Goal: Task Accomplishment & Management: Use online tool/utility

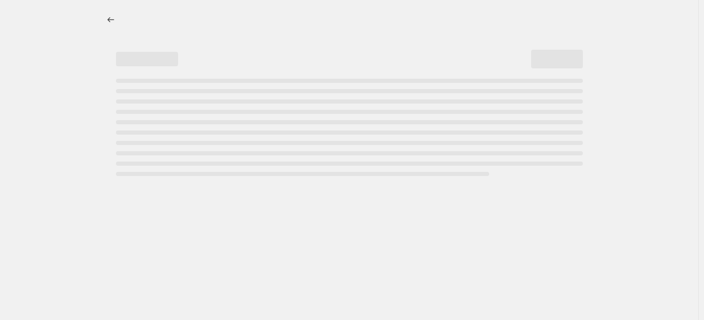
select select "percentage"
select select "collection"
select select "not_equal"
select select "tag"
select select "not_equal"
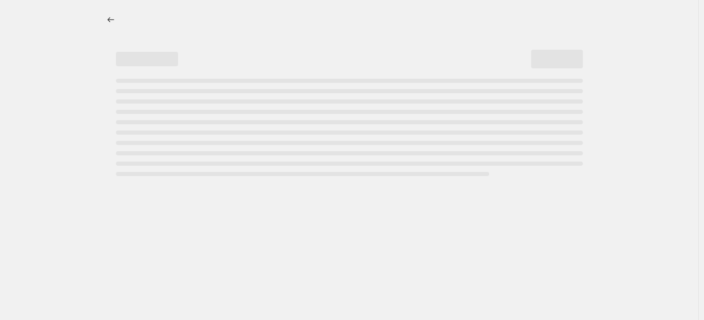
select select "tag"
select select "not_equal"
select select "tag"
select select "not_equal"
select select "inventory_quantity"
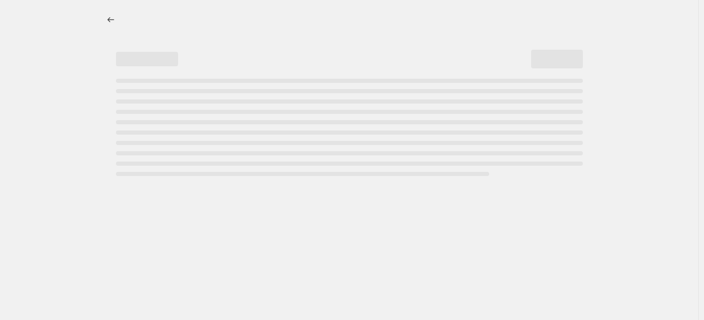
select select "percentage"
select select "collection"
select select "not_equal"
select select "tag"
select select "not_equal"
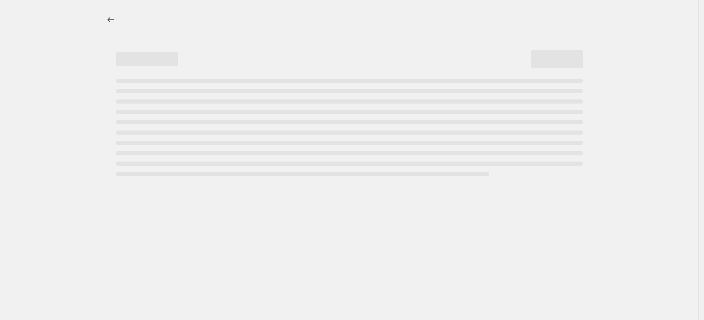
select select "tag"
select select "not_equal"
select select "tag"
select select "not_equal"
select select "inventory_quantity"
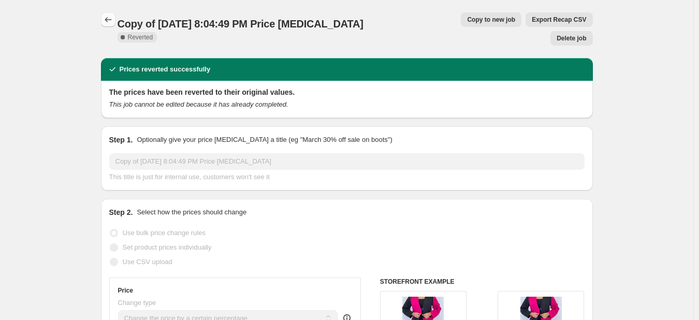
click at [108, 17] on icon "Price change jobs" at bounding box center [108, 19] width 10 height 10
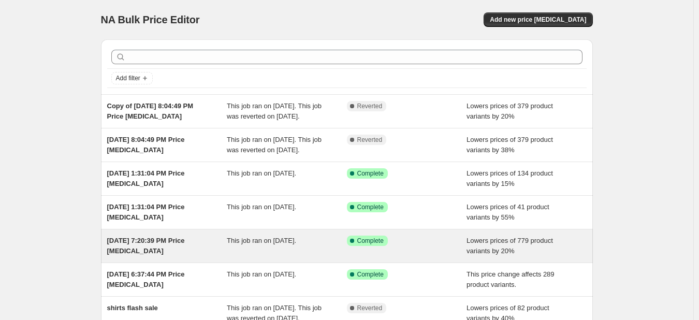
click at [182, 255] on span "Aug 12, 2025, 7:20:39 PM Price change job" at bounding box center [146, 246] width 78 height 18
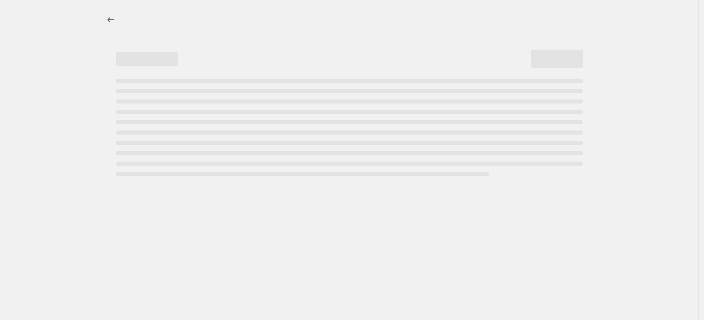
select select "percentage"
select select "tag"
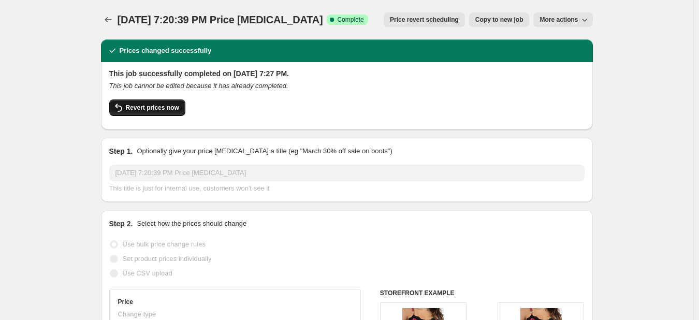
click at [170, 108] on span "Revert prices now" at bounding box center [152, 108] width 53 height 8
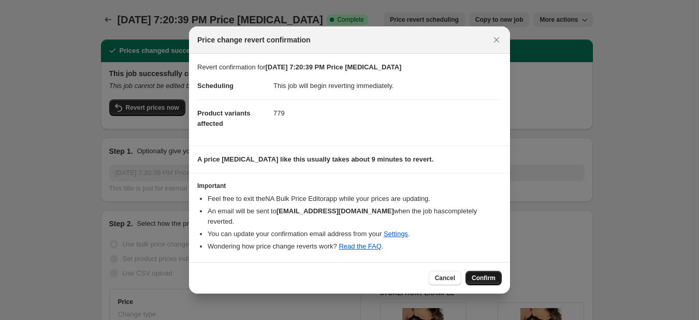
click at [472, 274] on button "Confirm" at bounding box center [484, 278] width 36 height 14
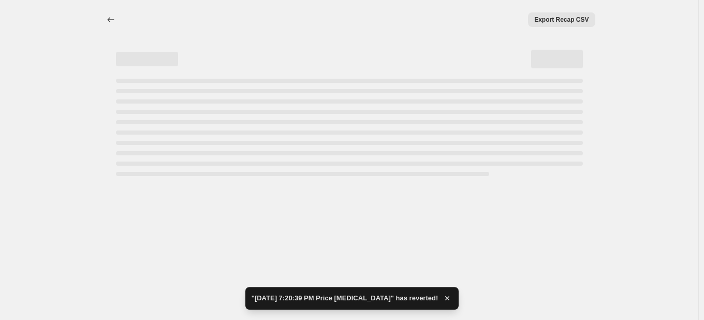
select select "percentage"
select select "tag"
